Goal: Information Seeking & Learning: Understand process/instructions

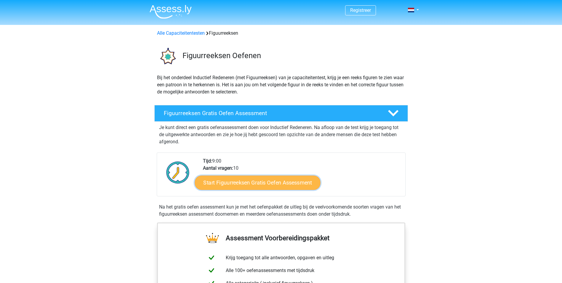
click at [267, 179] on link "Start Figuurreeksen Gratis Oefen Assessment" at bounding box center [258, 182] width 126 height 14
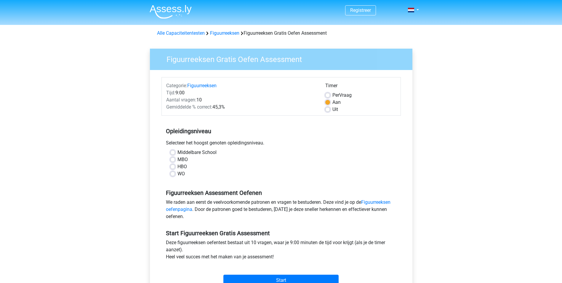
click at [177, 159] on label "MBO" at bounding box center [182, 159] width 10 height 7
click at [173, 159] on input "MBO" at bounding box center [172, 159] width 5 height 6
radio input "true"
click at [281, 282] on input "Start" at bounding box center [280, 279] width 115 height 11
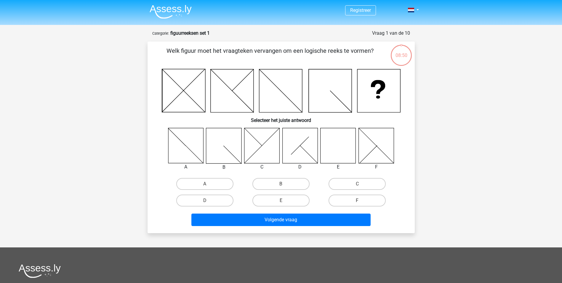
click at [339, 141] on icon at bounding box center [338, 145] width 35 height 35
click at [284, 200] on label "E" at bounding box center [280, 200] width 57 height 12
click at [284, 200] on input "E" at bounding box center [283, 202] width 4 height 4
radio input "true"
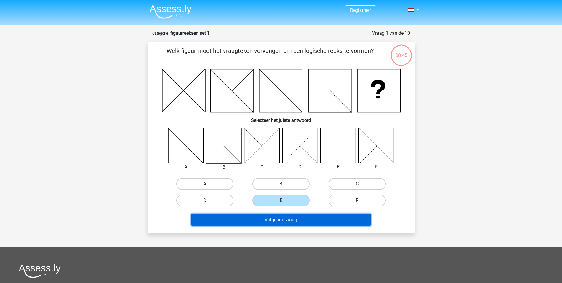
click at [284, 219] on button "Volgende vraag" at bounding box center [280, 219] width 179 height 12
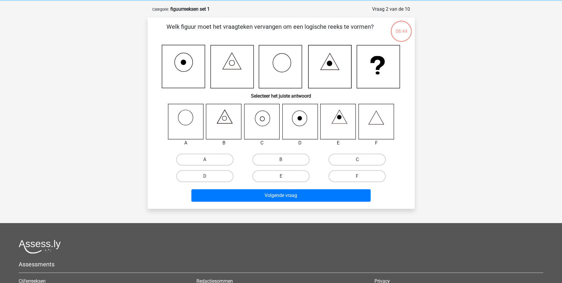
scroll to position [30, 0]
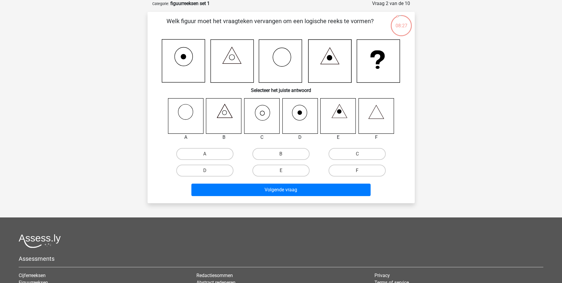
click at [263, 113] on icon at bounding box center [261, 115] width 35 height 35
click at [347, 156] on label "C" at bounding box center [357, 154] width 57 height 12
click at [357, 156] on input "C" at bounding box center [359, 156] width 4 height 4
radio input "true"
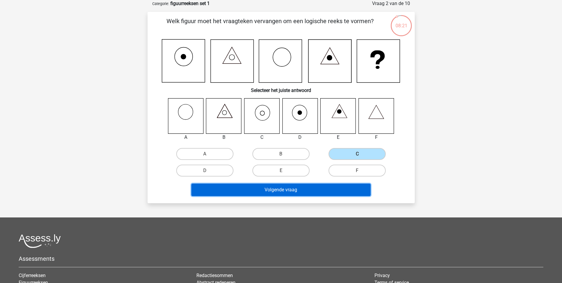
click at [325, 191] on button "Volgende vraag" at bounding box center [280, 189] width 179 height 12
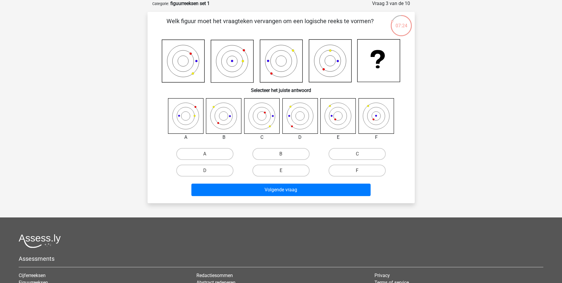
click at [228, 117] on icon at bounding box center [223, 115] width 35 height 35
click at [282, 153] on label "B" at bounding box center [280, 154] width 57 height 12
click at [282, 154] on input "B" at bounding box center [283, 156] width 4 height 4
radio input "true"
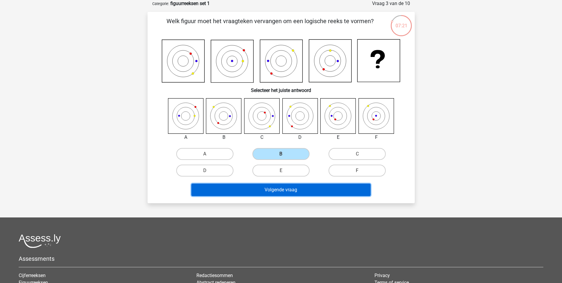
click at [278, 192] on button "Volgende vraag" at bounding box center [280, 189] width 179 height 12
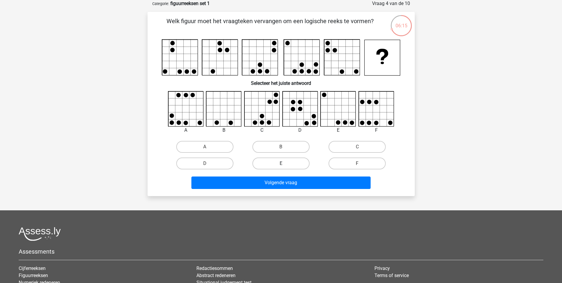
click at [296, 161] on label "E" at bounding box center [280, 163] width 57 height 12
click at [285, 163] on input "E" at bounding box center [283, 165] width 4 height 4
radio input "true"
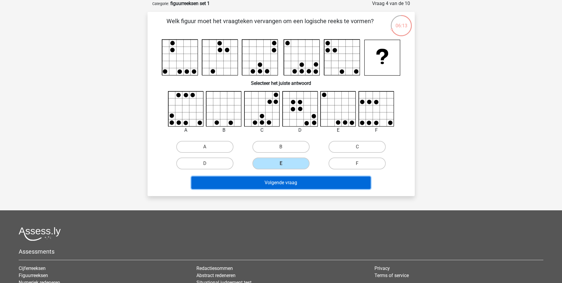
click at [288, 181] on button "Volgende vraag" at bounding box center [280, 182] width 179 height 12
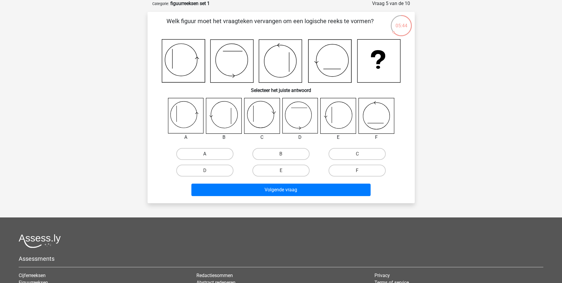
click at [201, 153] on label "A" at bounding box center [204, 154] width 57 height 12
click at [205, 154] on input "A" at bounding box center [207, 156] width 4 height 4
radio input "true"
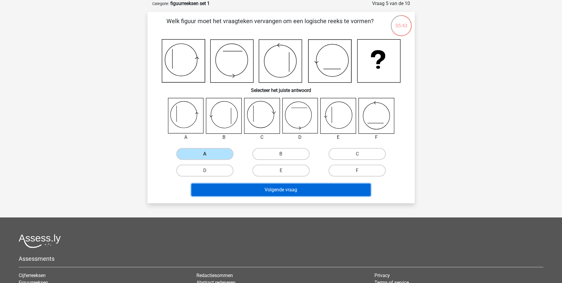
click at [222, 185] on button "Volgende vraag" at bounding box center [280, 189] width 179 height 12
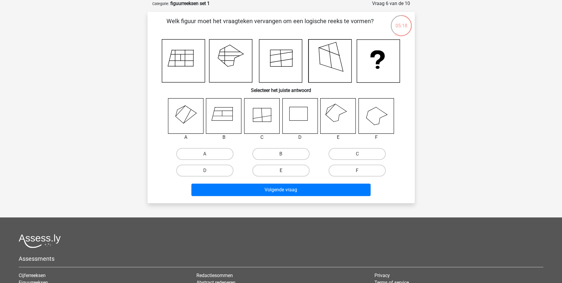
click at [300, 169] on label "E" at bounding box center [280, 170] width 57 height 12
click at [285, 170] on input "E" at bounding box center [283, 172] width 4 height 4
radio input "true"
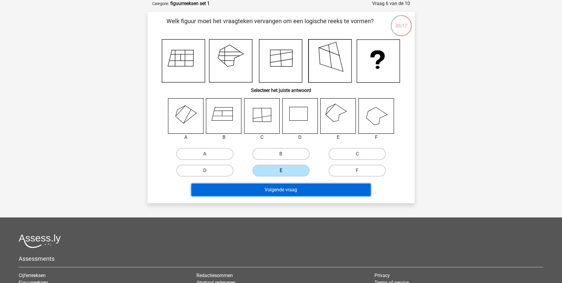
click at [298, 191] on button "Volgende vraag" at bounding box center [280, 189] width 179 height 12
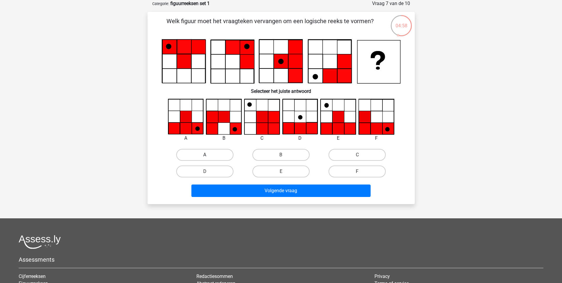
click at [210, 153] on label "A" at bounding box center [204, 155] width 57 height 12
click at [209, 155] on input "A" at bounding box center [207, 157] width 4 height 4
radio input "true"
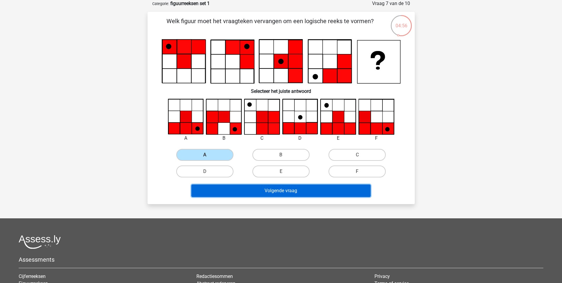
click at [240, 191] on button "Volgende vraag" at bounding box center [280, 190] width 179 height 12
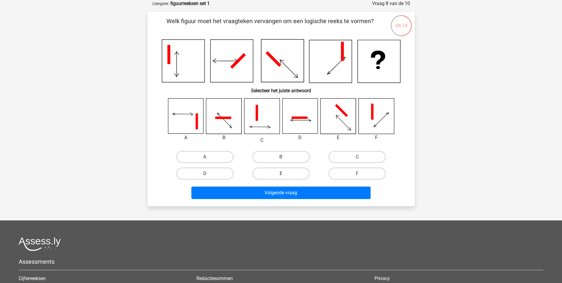
click at [294, 169] on label "E" at bounding box center [280, 173] width 57 height 12
click at [285, 173] on input "E" at bounding box center [283, 175] width 4 height 4
radio input "true"
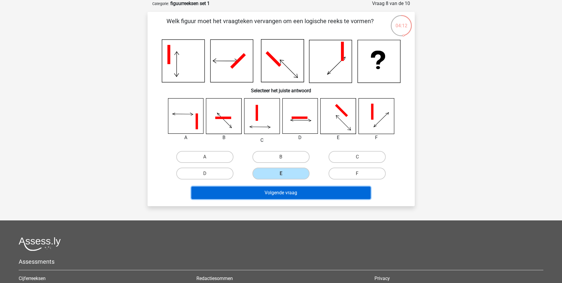
click at [285, 193] on button "Volgende vraag" at bounding box center [280, 192] width 179 height 12
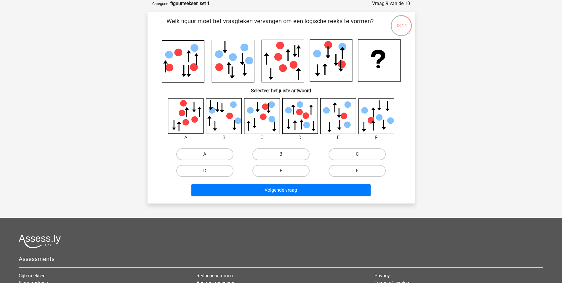
click at [209, 167] on label "D" at bounding box center [204, 171] width 57 height 12
click at [209, 171] on input "D" at bounding box center [207, 173] width 4 height 4
radio input "true"
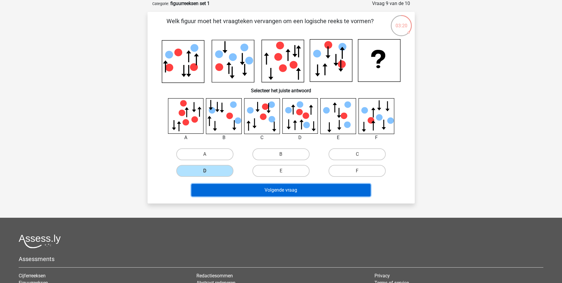
click at [231, 187] on button "Volgende vraag" at bounding box center [280, 190] width 179 height 12
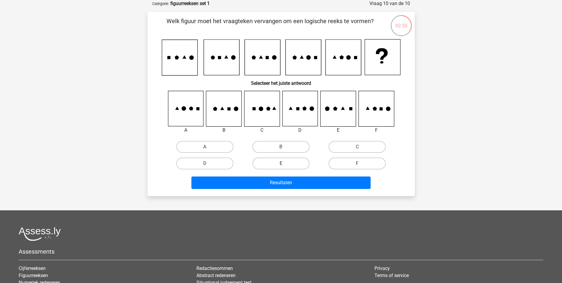
click at [301, 164] on label "E" at bounding box center [280, 163] width 57 height 12
click at [285, 164] on input "E" at bounding box center [283, 165] width 4 height 4
radio input "true"
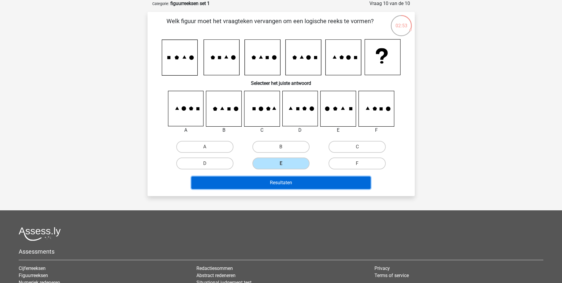
click at [292, 183] on button "Resultaten" at bounding box center [280, 182] width 179 height 12
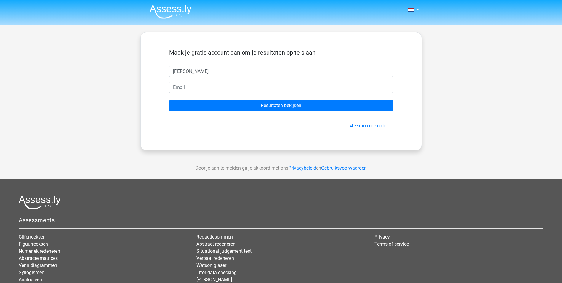
type input "raymond"
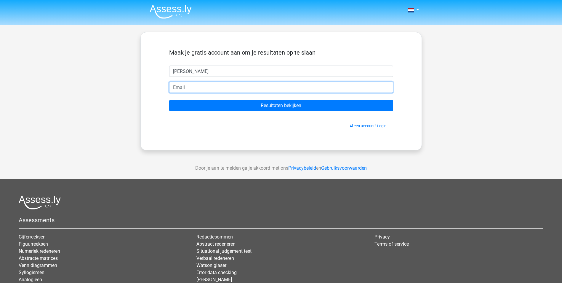
click at [215, 87] on input "email" at bounding box center [281, 86] width 224 height 11
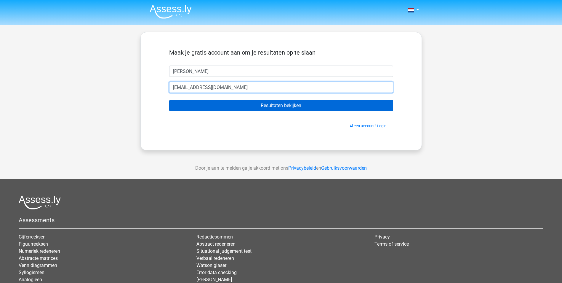
type input "r.freijee190182@outlook.com"
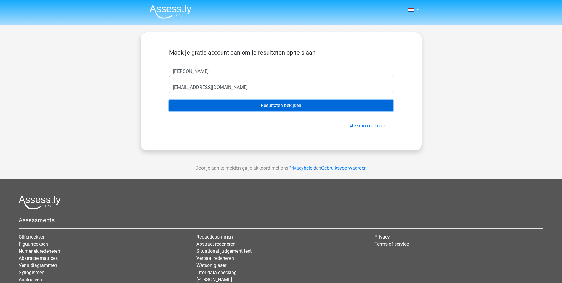
click at [233, 103] on input "Resultaten bekijken" at bounding box center [281, 105] width 224 height 11
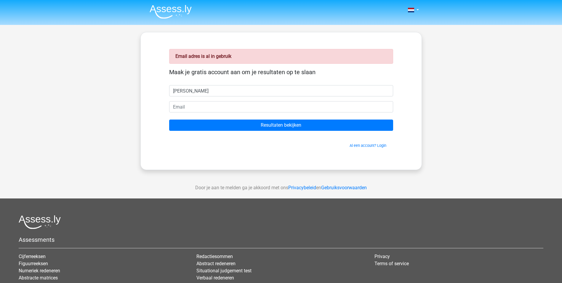
type input "[PERSON_NAME]"
click at [123, 94] on div "Nederlands English" at bounding box center [281, 177] width 562 height 355
click at [207, 106] on input "email" at bounding box center [281, 106] width 224 height 11
type input "r.freijee190182@outlook.com"
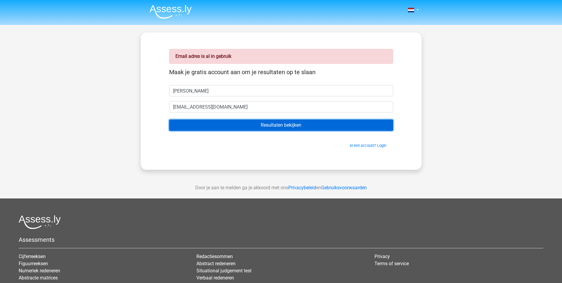
click at [247, 127] on input "Resultaten bekijken" at bounding box center [281, 124] width 224 height 11
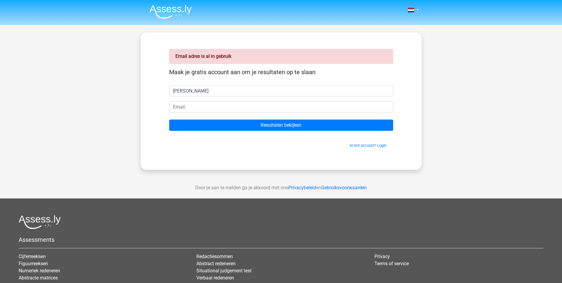
type input "Raymond Freijee"
click at [203, 105] on input "email" at bounding box center [281, 106] width 224 height 11
type input "r.freijee190182@outlook.com"
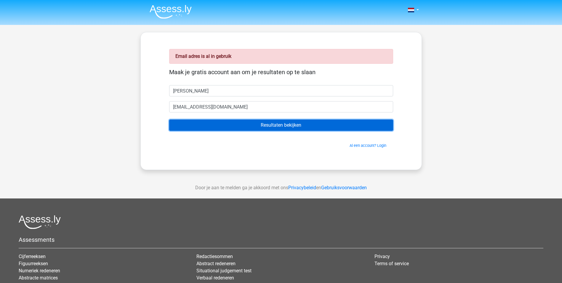
click at [225, 127] on input "Resultaten bekijken" at bounding box center [281, 124] width 224 height 11
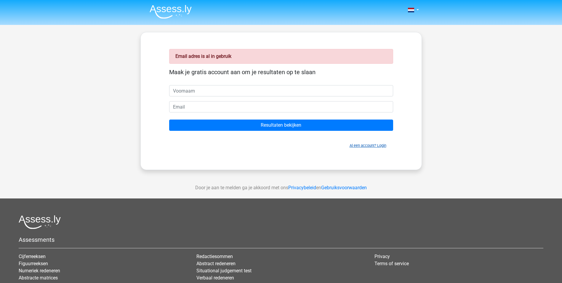
click at [350, 145] on link "Al een account? Login" at bounding box center [368, 145] width 37 height 4
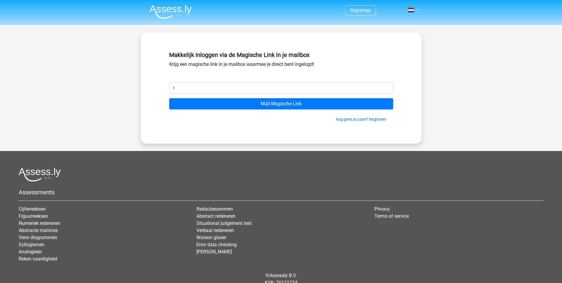
type input "[EMAIL_ADDRESS][DOMAIN_NAME]"
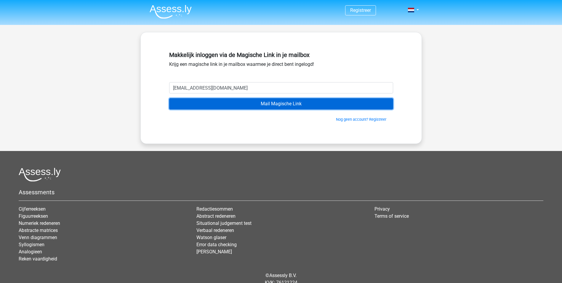
click at [267, 105] on input "Mail Magische Link" at bounding box center [281, 103] width 224 height 11
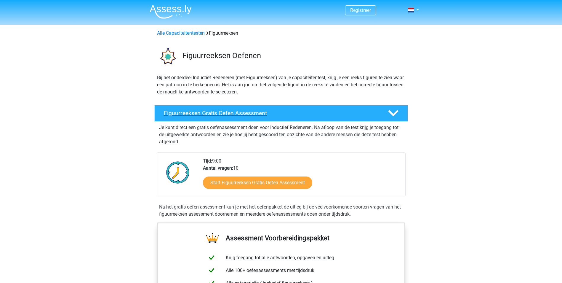
click at [396, 114] on icon at bounding box center [393, 113] width 10 height 10
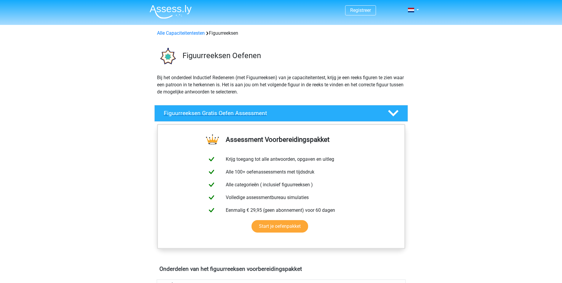
click at [396, 114] on icon at bounding box center [393, 113] width 10 height 10
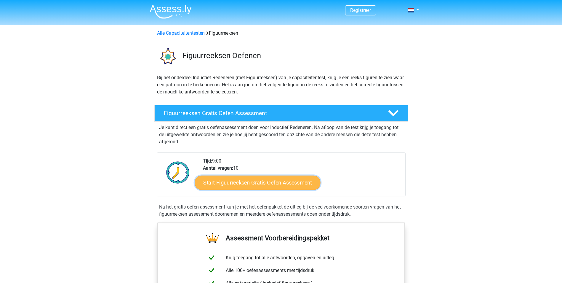
click at [280, 184] on link "Start Figuurreeksen Gratis Oefen Assessment" at bounding box center [258, 182] width 126 height 14
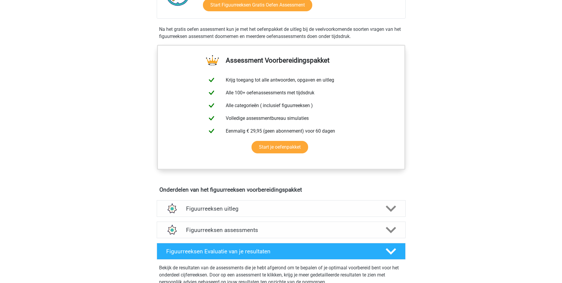
scroll to position [182, 0]
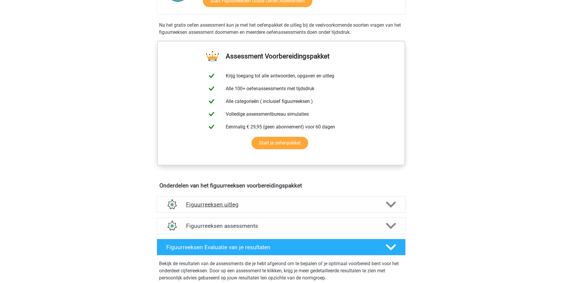
click at [386, 203] on icon at bounding box center [391, 204] width 10 height 10
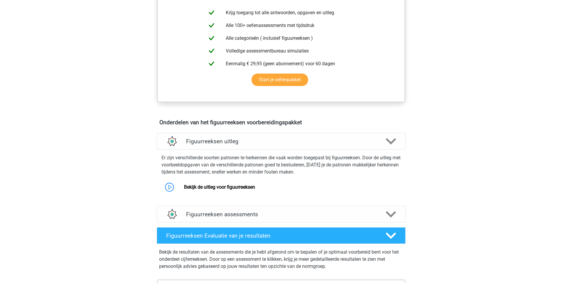
scroll to position [253, 0]
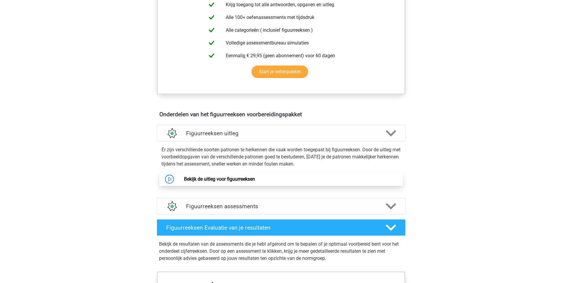
click at [238, 177] on link "Bekijk de uitleg voor figuurreeksen" at bounding box center [219, 179] width 71 height 6
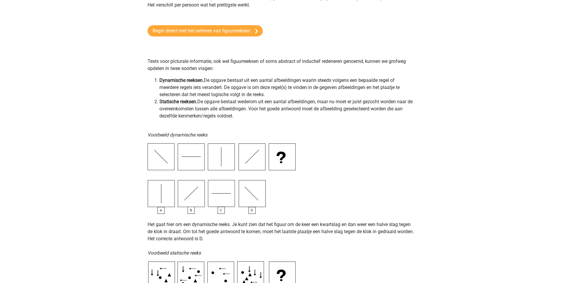
scroll to position [91, 0]
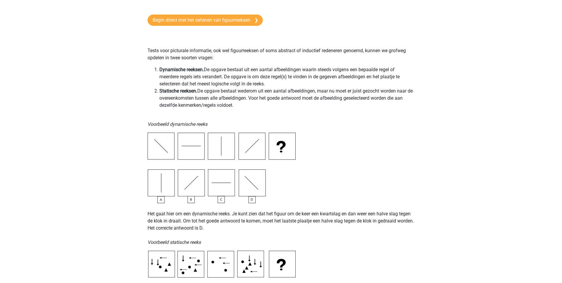
click at [251, 187] on img at bounding box center [222, 167] width 148 height 71
drag, startPoint x: 251, startPoint y: 187, endPoint x: 253, endPoint y: 202, distance: 14.9
click at [253, 202] on img at bounding box center [222, 167] width 148 height 71
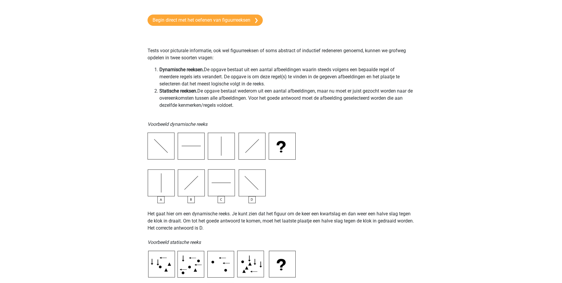
click at [253, 202] on img at bounding box center [222, 167] width 148 height 71
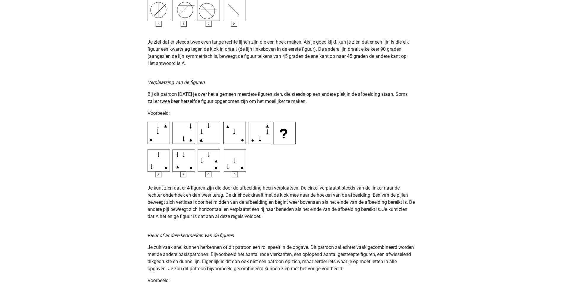
scroll to position [837, 0]
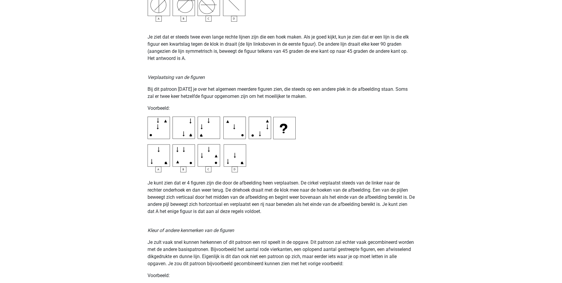
click at [481, 241] on div "Registreer Nederlands English" at bounding box center [281, 213] width 562 height 2101
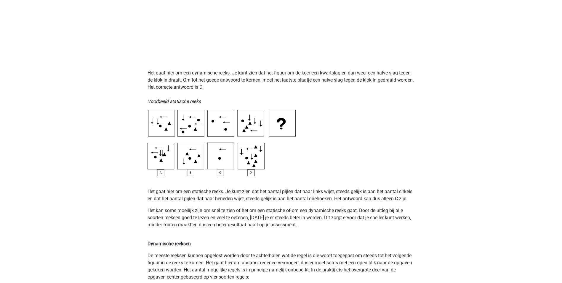
scroll to position [0, 0]
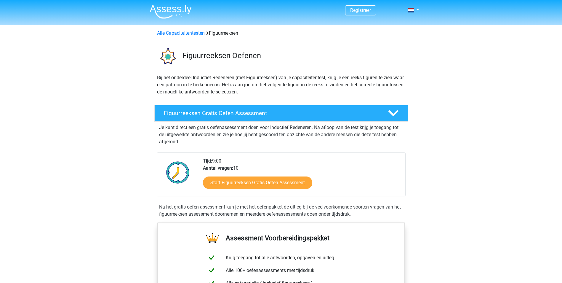
scroll to position [253, 0]
